Goal: Task Accomplishment & Management: Use online tool/utility

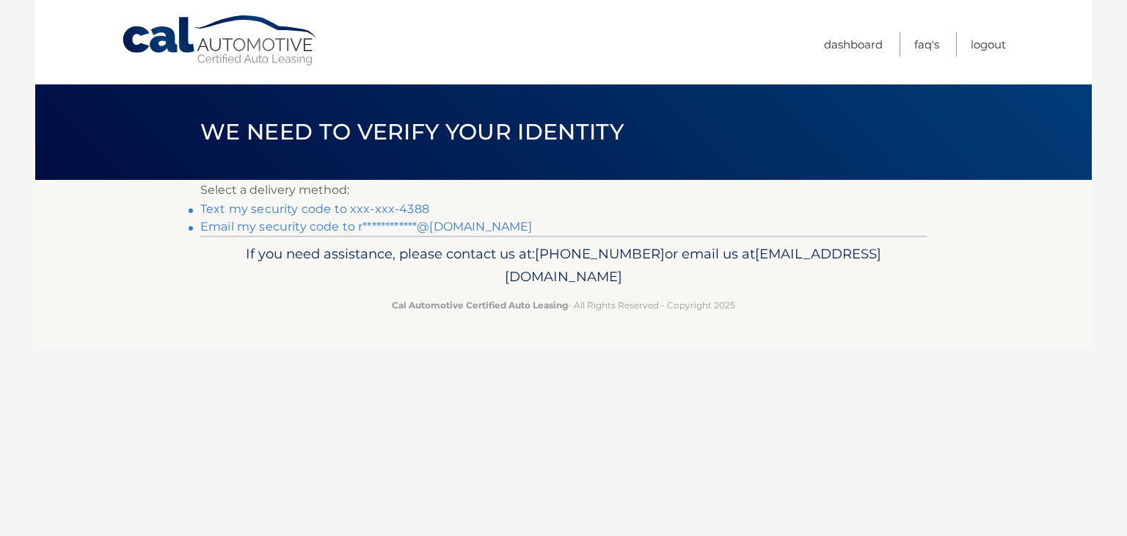
click at [355, 206] on link "Text my security code to xxx-xxx-4388" at bounding box center [314, 209] width 229 height 14
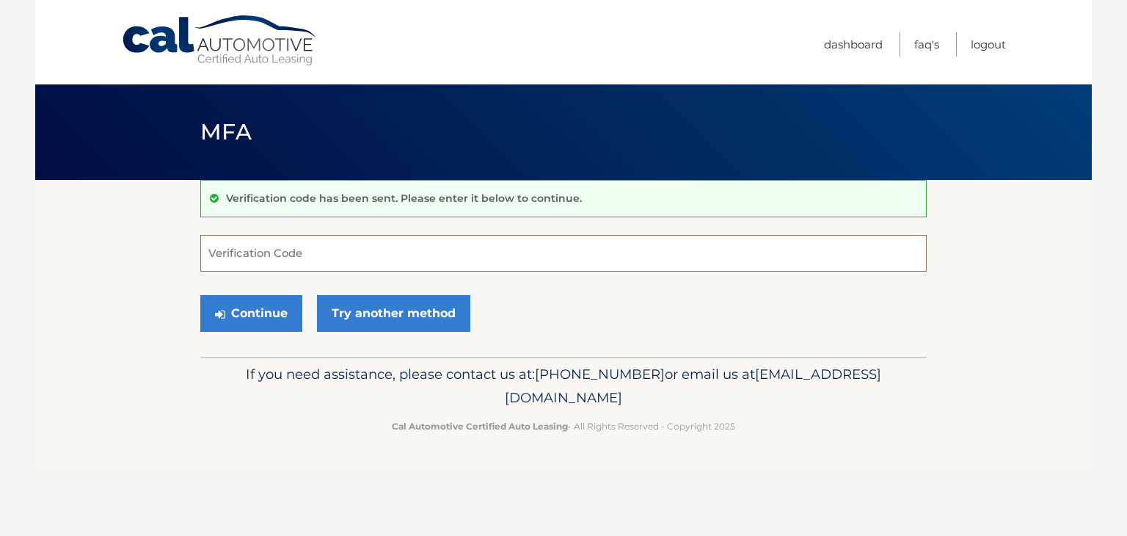
click at [256, 236] on input "Verification Code" at bounding box center [563, 253] width 726 height 37
type input "748353"
click at [217, 308] on icon "submit" at bounding box center [220, 314] width 10 height 12
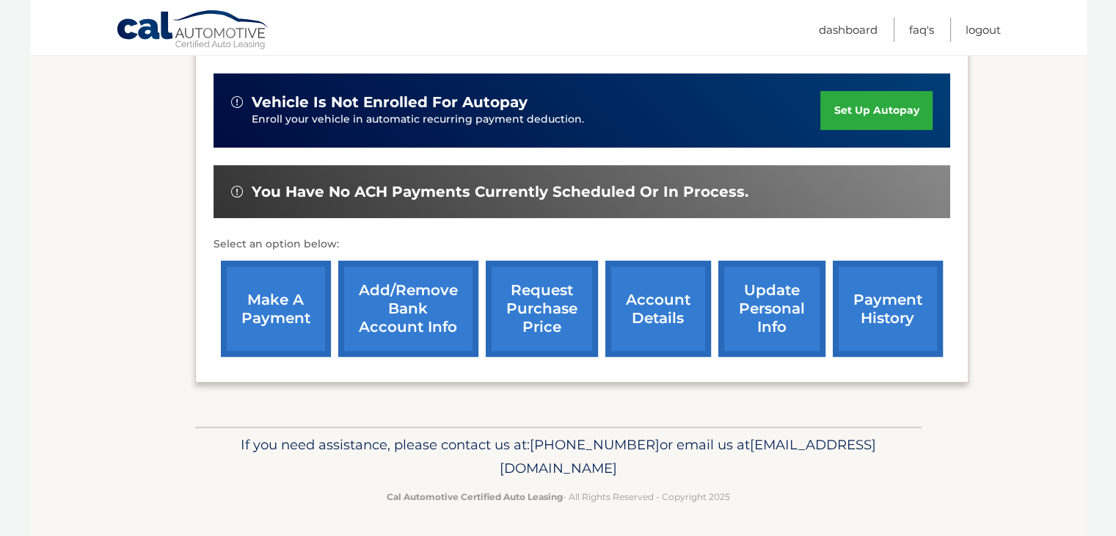
scroll to position [352, 0]
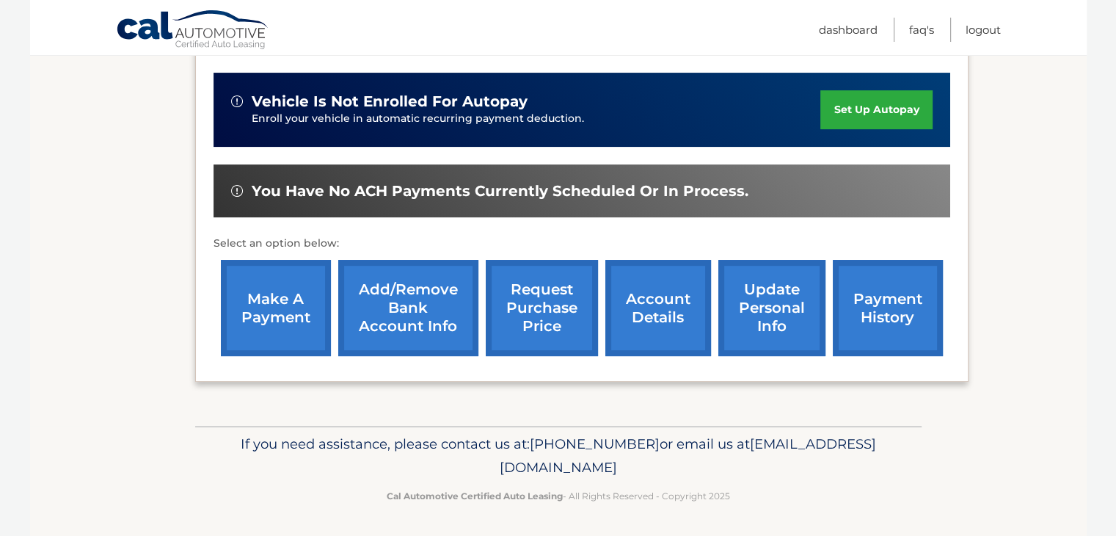
click at [270, 303] on link "make a payment" at bounding box center [276, 308] width 110 height 96
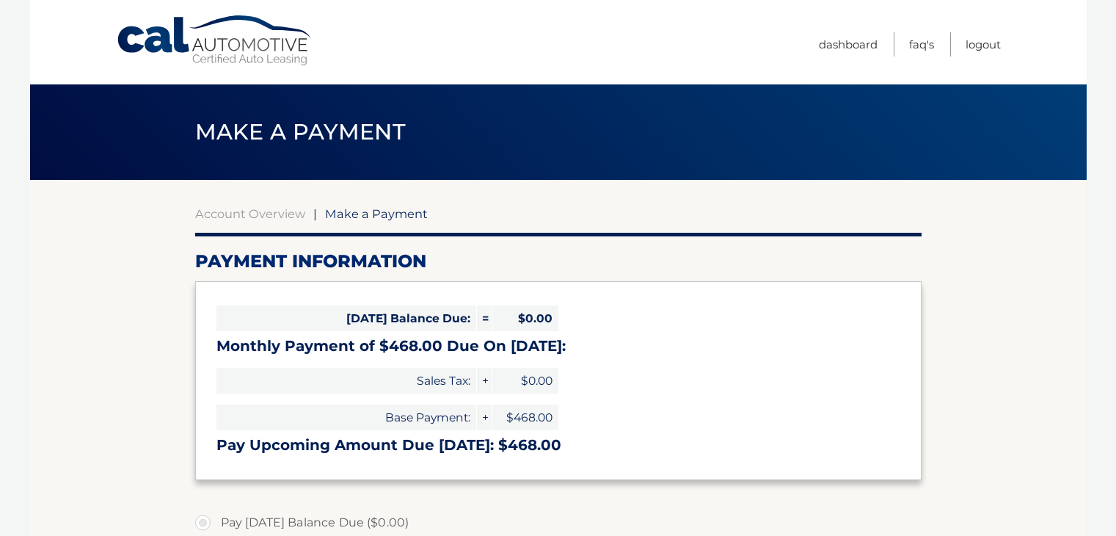
select select "YmRiNmFkZGEtZmIxMy00OWMzLTljOTEtYTAyMzJiYWQ1ZDlm"
